Goal: Task Accomplishment & Management: Manage account settings

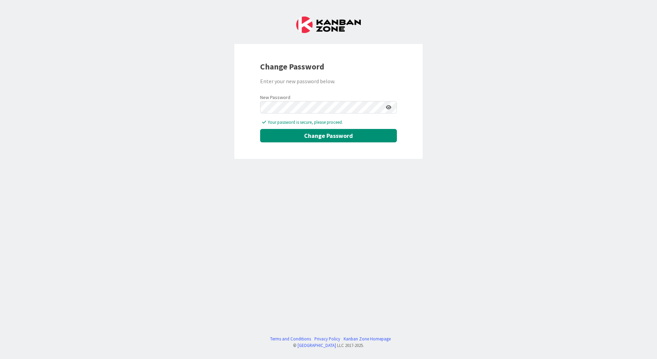
click at [388, 106] on icon at bounding box center [389, 107] width 6 height 5
click at [389, 107] on icon at bounding box center [388, 107] width 6 height 5
click at [333, 135] on button "Change Password" at bounding box center [328, 135] width 137 height 13
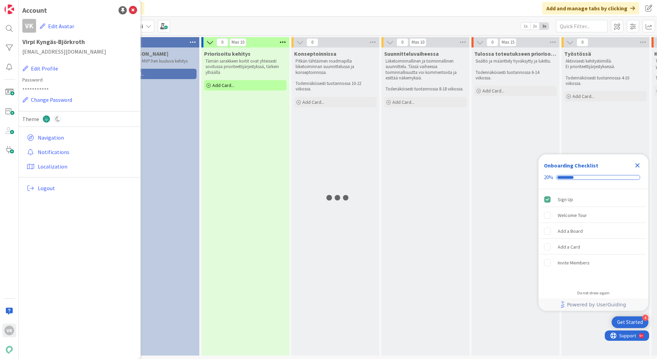
click at [47, 187] on span "Logout" at bounding box center [86, 188] width 97 height 8
